Goal: Task Accomplishment & Management: Complete application form

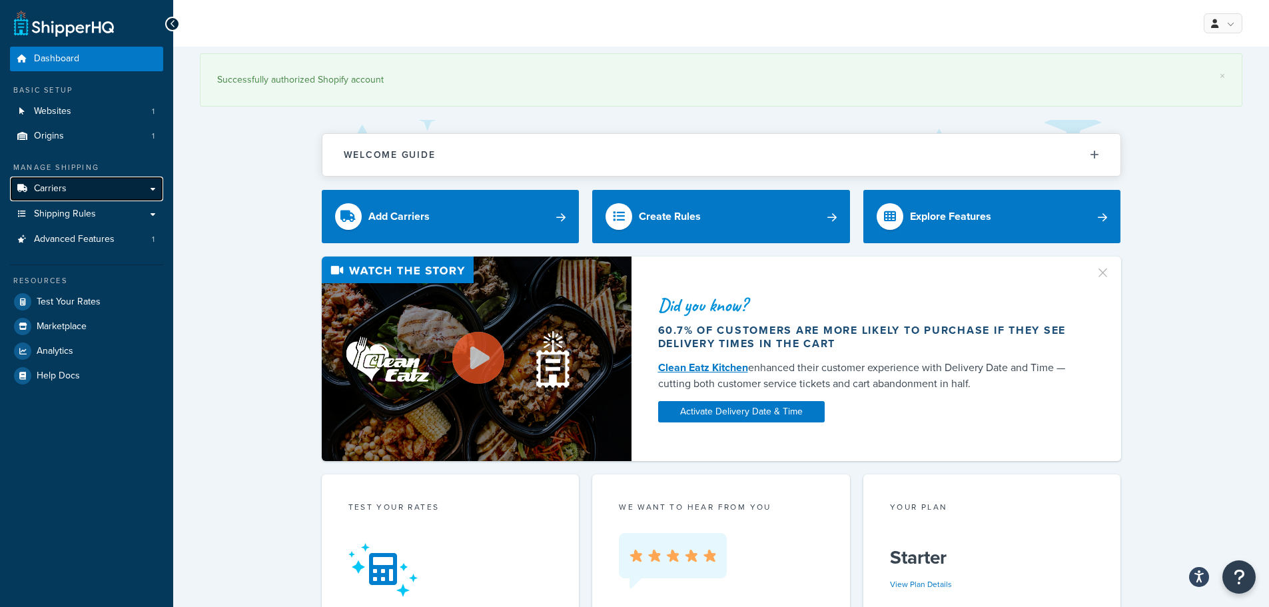
click at [43, 185] on span "Carriers" at bounding box center [50, 188] width 33 height 11
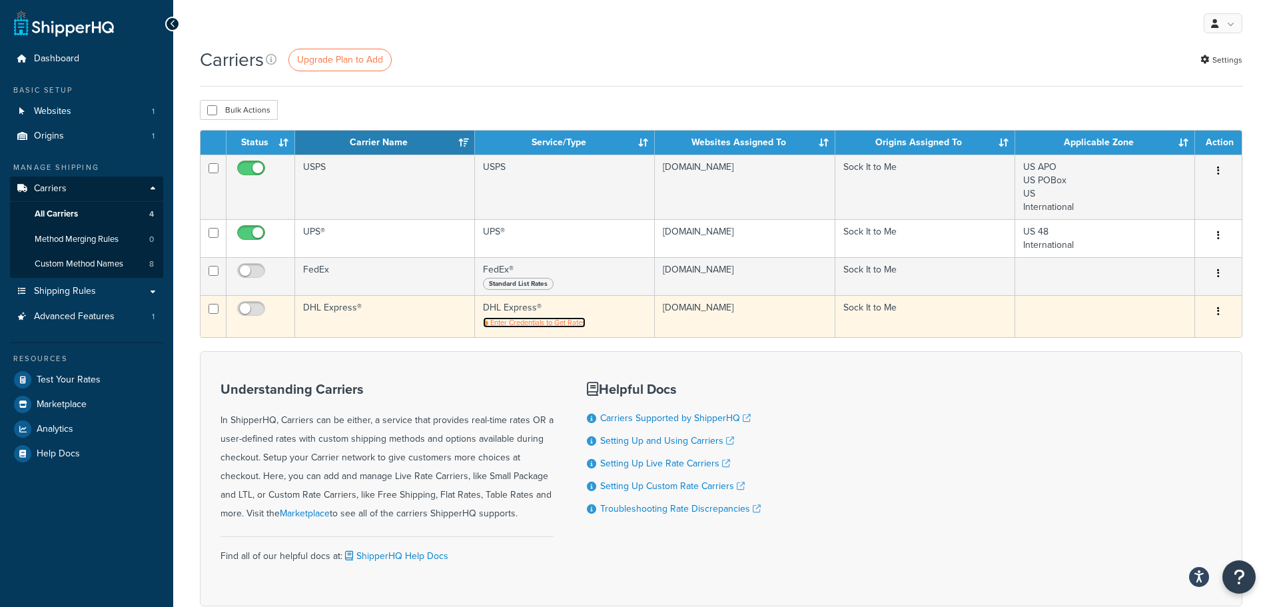
click at [572, 324] on span "Enter Credentials to Get Rates" at bounding box center [537, 322] width 95 height 11
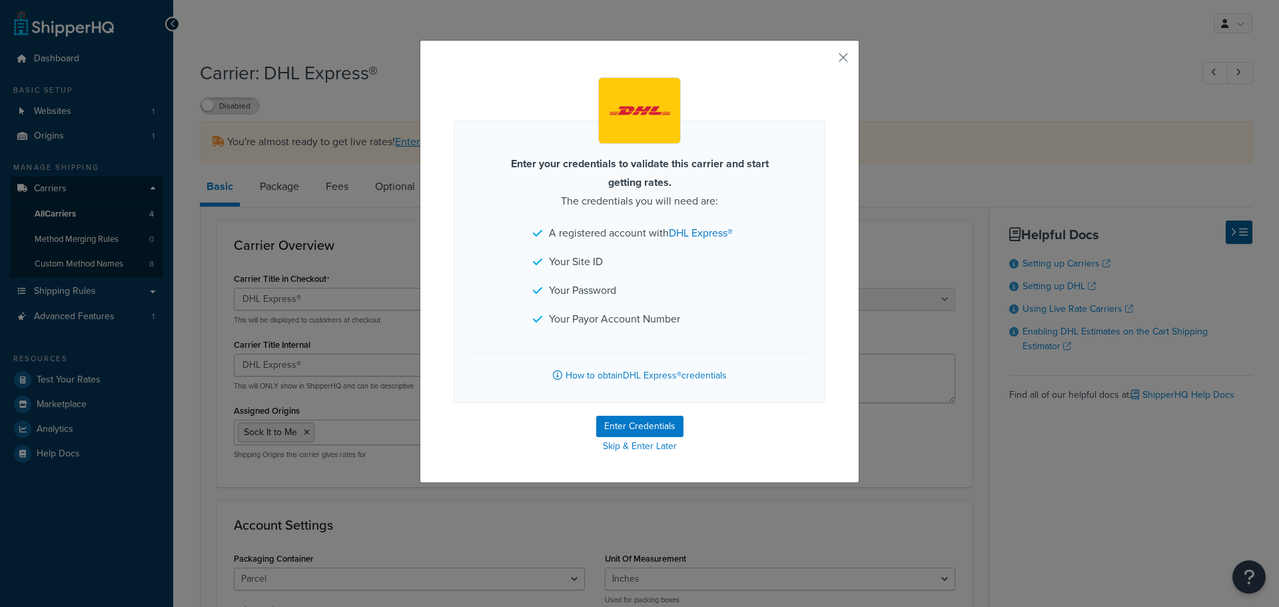
select select "dhl"
click at [611, 425] on button "Enter Credentials" at bounding box center [639, 426] width 87 height 21
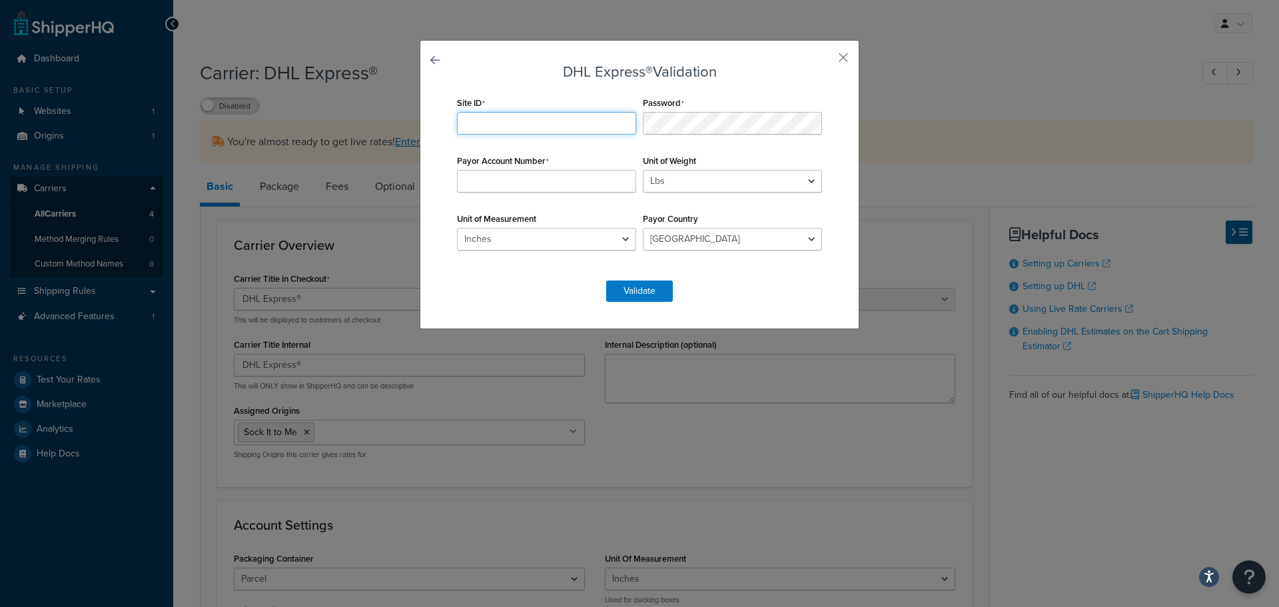
click at [480, 124] on input "Site ID" at bounding box center [546, 123] width 179 height 23
click at [496, 125] on input "Site ID" at bounding box center [546, 123] width 179 height 23
paste input "warehouse@sockittome.com"
type input "warehouse@sockittome.com"
click at [517, 181] on input "Payor Account Number" at bounding box center [546, 181] width 179 height 23
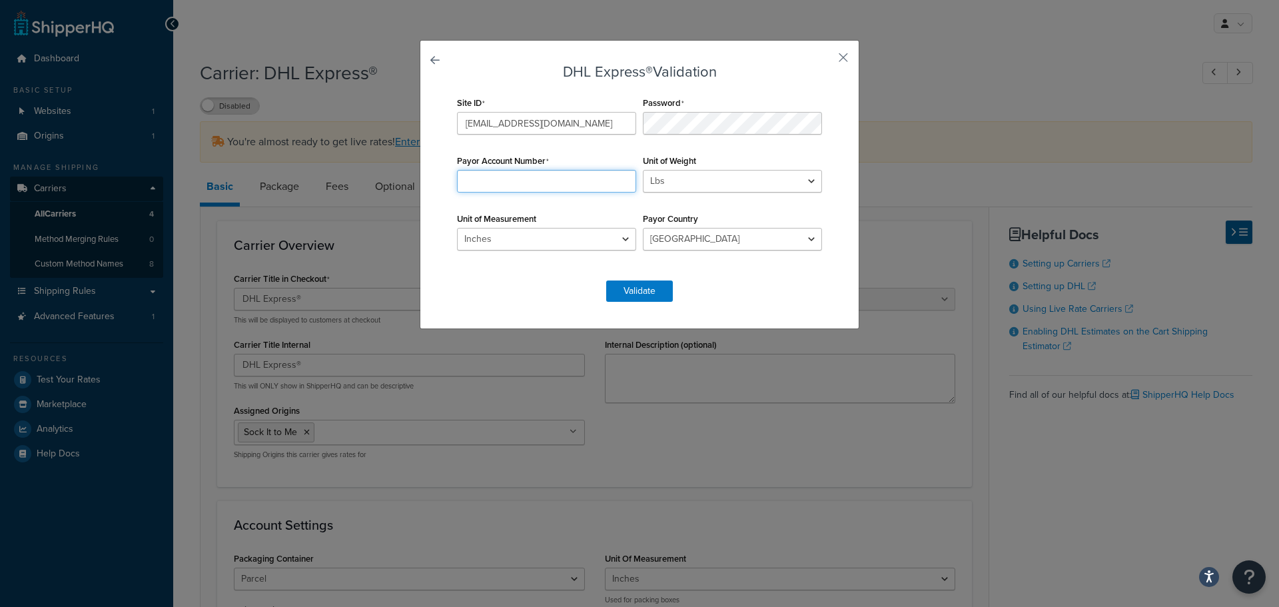
paste input "1606847985"
type input "1606847985"
click at [674, 181] on select "Lbs Kgs Convert LBS to KG" at bounding box center [732, 181] width 179 height 23
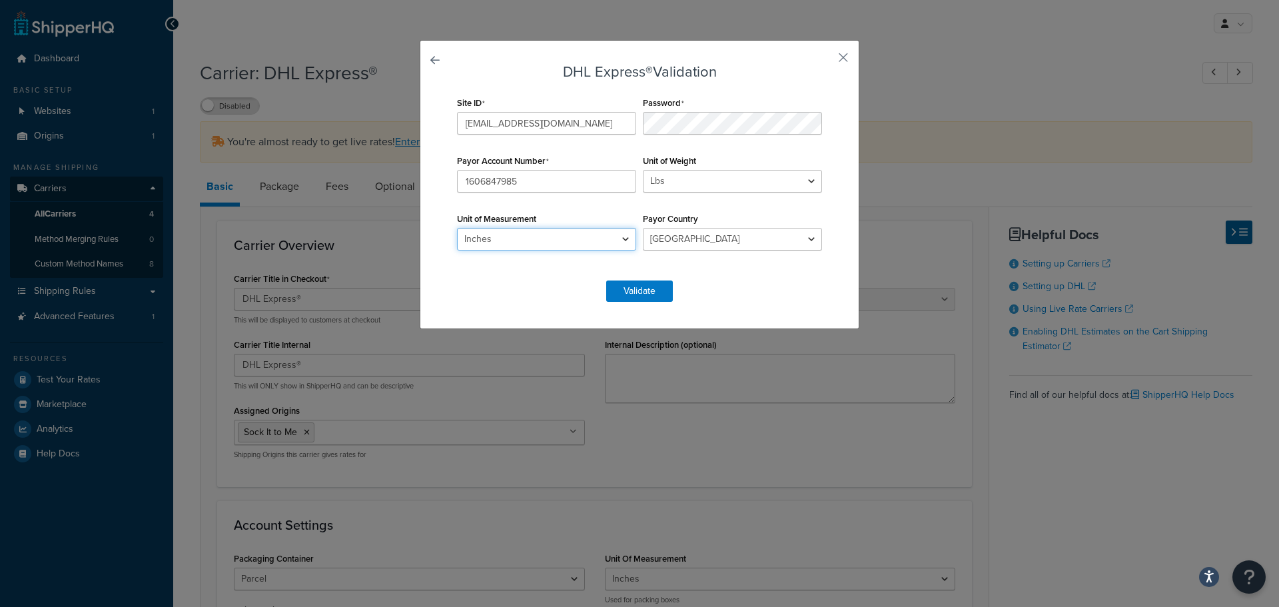
click at [532, 240] on select "Inches Centimetres" at bounding box center [546, 239] width 179 height 23
click at [457, 228] on select "Inches Centimetres" at bounding box center [546, 239] width 179 height 23
click at [501, 240] on select "Inches Centimetres" at bounding box center [546, 239] width 179 height 23
click at [718, 241] on select "Andorra Afghanistan Albania Algeria American Samoa Angola Anguilla Antigua Arge…" at bounding box center [732, 239] width 179 height 23
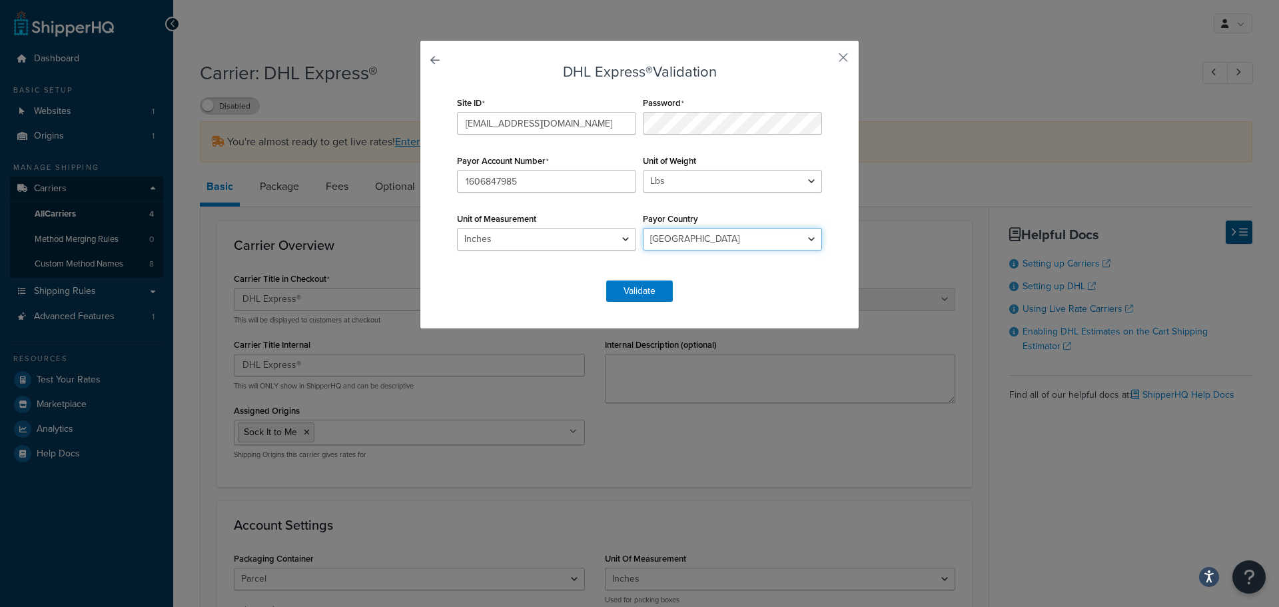
select select "US"
click at [643, 228] on select "Andorra Afghanistan Albania Algeria American Samoa Angola Anguilla Antigua Arge…" at bounding box center [732, 239] width 179 height 23
click at [622, 288] on button "Validate" at bounding box center [639, 290] width 67 height 21
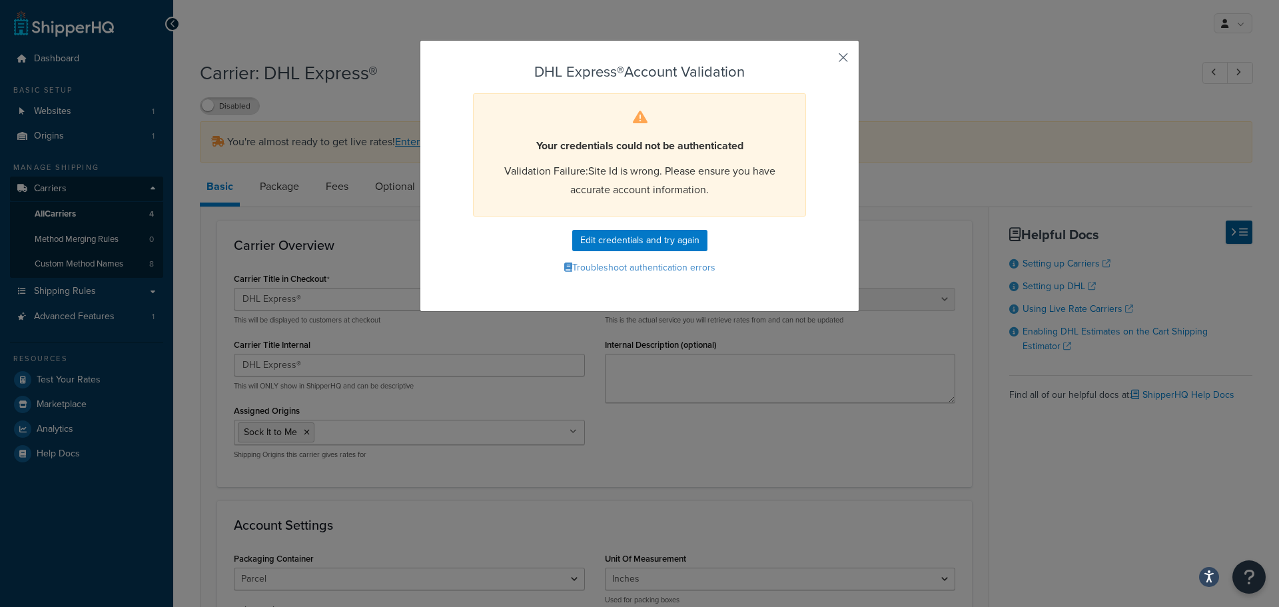
click at [825, 61] on button "button" at bounding box center [823, 62] width 3 height 3
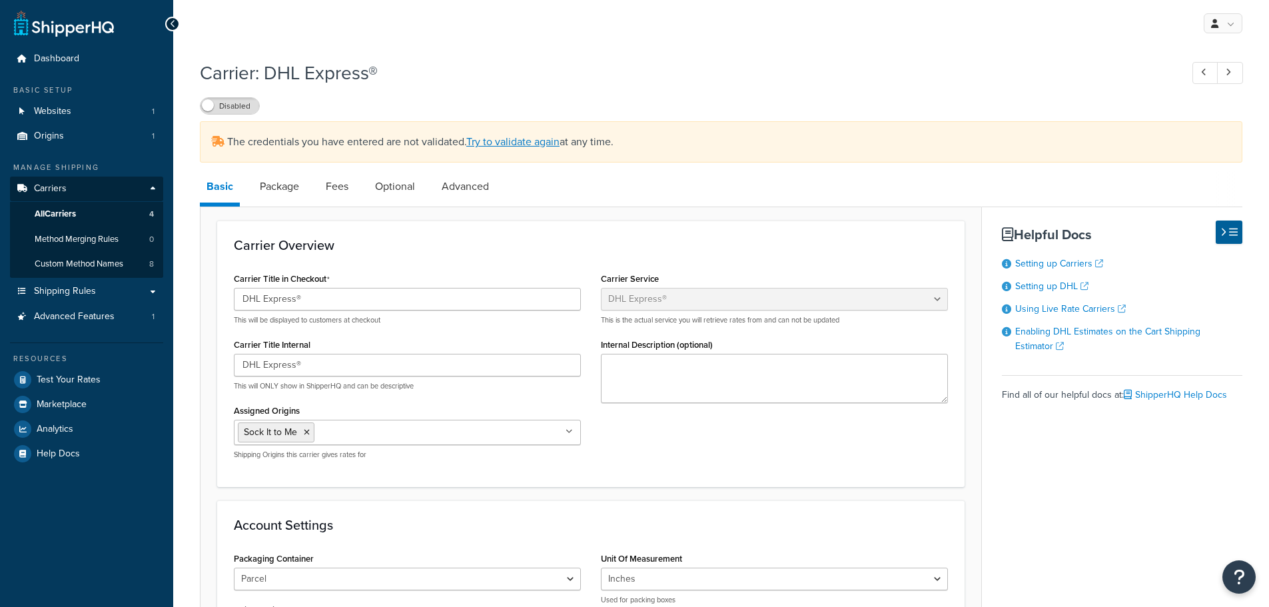
select select "dhl"
